Goal: Navigation & Orientation: Find specific page/section

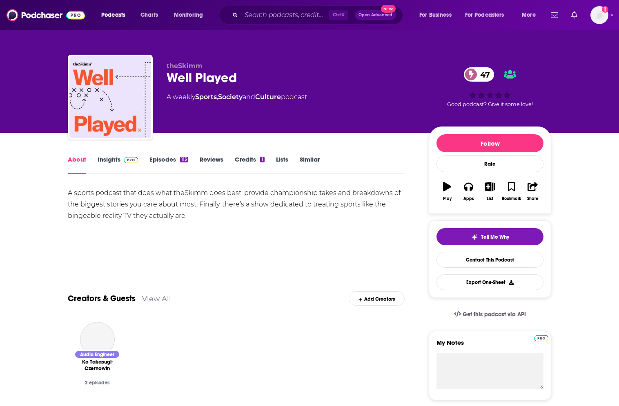
click at [109, 163] on link "Insights" at bounding box center [118, 165] width 40 height 19
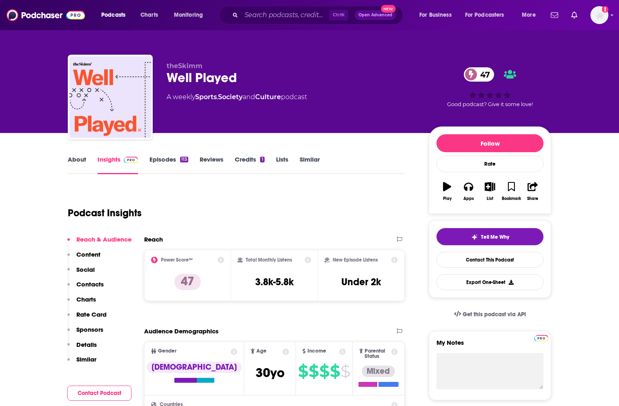
click at [161, 156] on link "Episodes 113" at bounding box center [169, 165] width 39 height 19
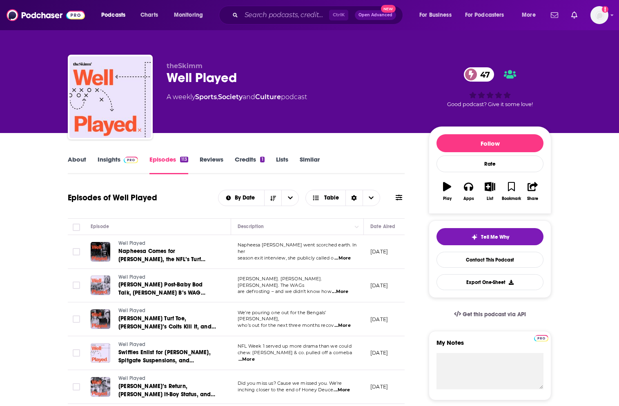
click at [99, 164] on link "Insights" at bounding box center [118, 165] width 40 height 19
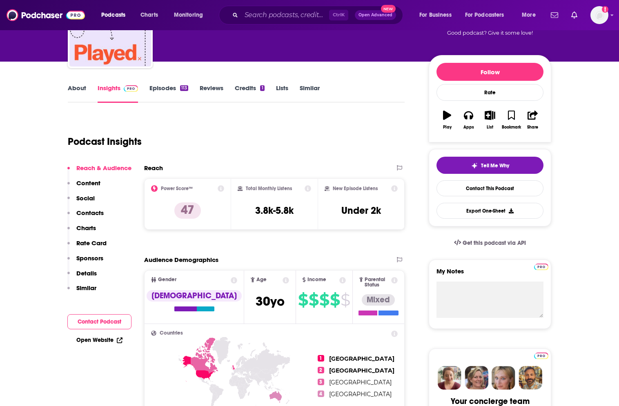
scroll to position [65, 0]
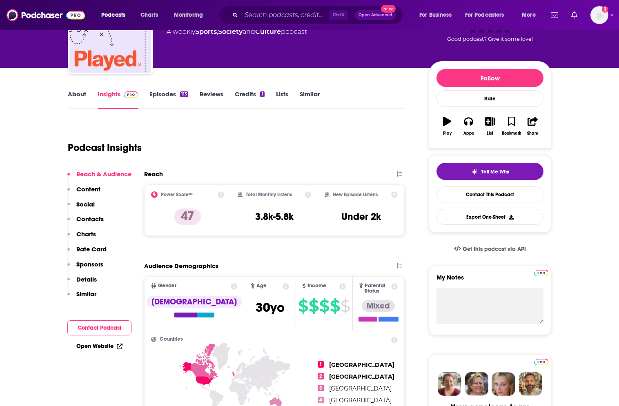
click at [171, 95] on link "Episodes 113" at bounding box center [169, 99] width 39 height 19
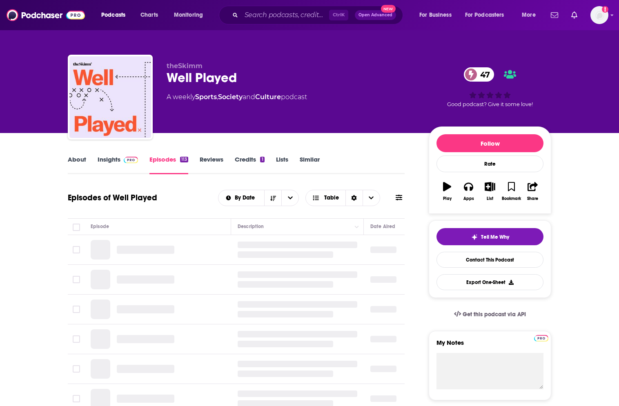
click at [83, 159] on link "About" at bounding box center [77, 165] width 18 height 19
